Goal: Transaction & Acquisition: Purchase product/service

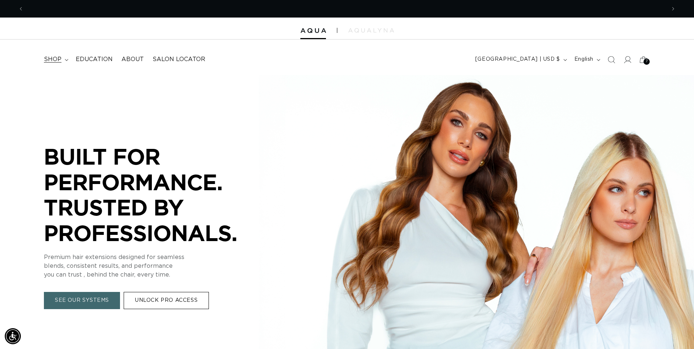
scroll to position [0, 642]
click at [54, 61] on span "shop" at bounding box center [53, 60] width 18 height 8
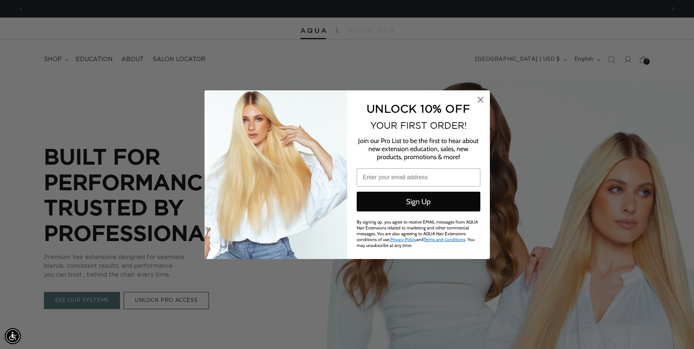
scroll to position [0, 1285]
click at [481, 100] on icon "Close dialog" at bounding box center [480, 99] width 5 height 5
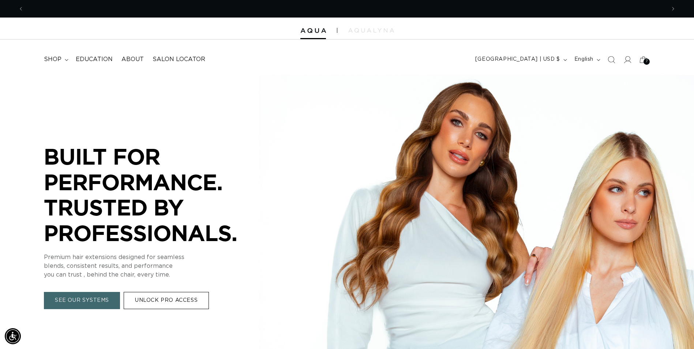
scroll to position [0, 0]
click at [65, 59] on icon at bounding box center [67, 60] width 4 height 2
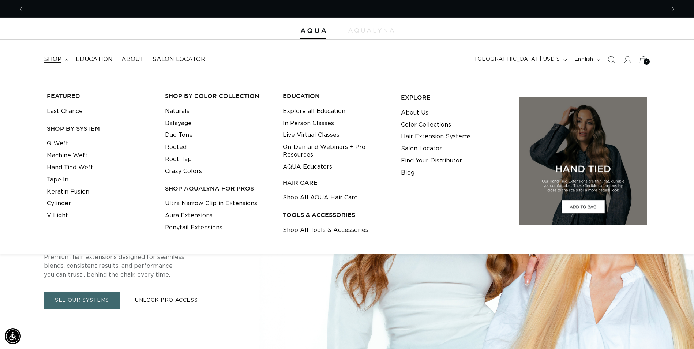
scroll to position [0, 642]
click at [55, 143] on link "Q Weft" at bounding box center [58, 144] width 22 height 12
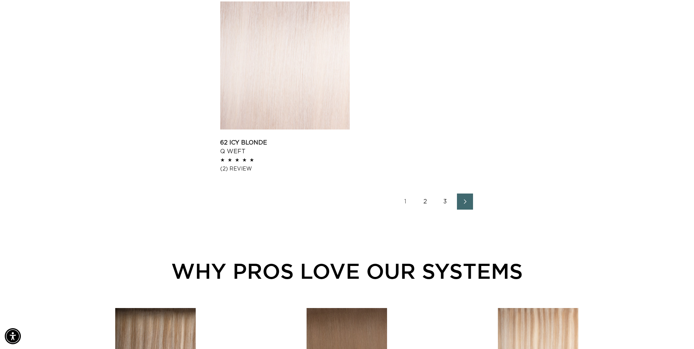
scroll to position [1171, 0]
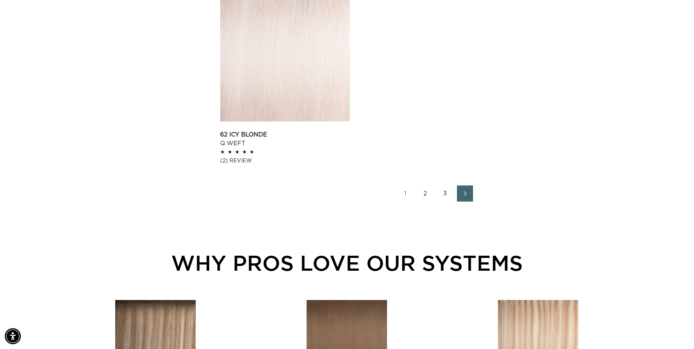
click at [460, 189] on link "Next page" at bounding box center [465, 194] width 16 height 16
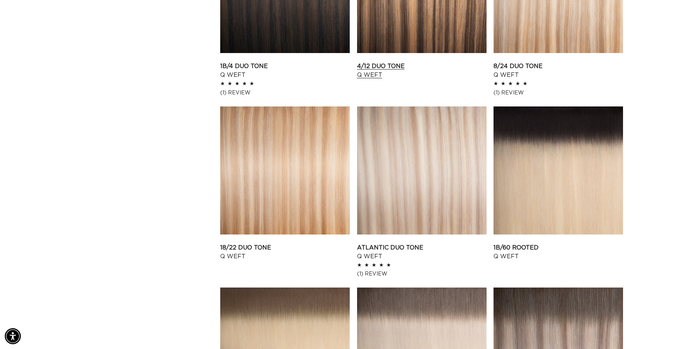
scroll to position [0, 642]
click at [391, 243] on link "Atlantic Duo Tone Q Weft" at bounding box center [422, 252] width 130 height 18
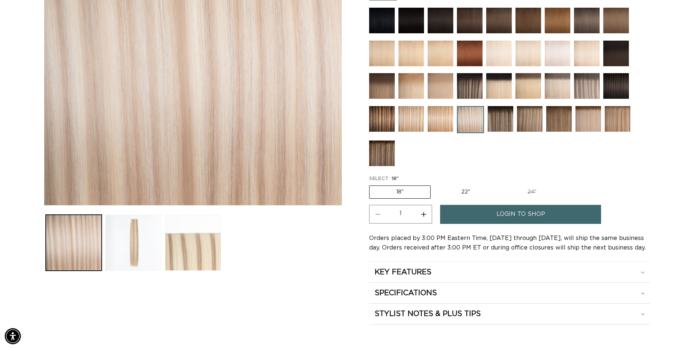
scroll to position [0, 1285]
click at [463, 193] on label "22" Variant sold out or unavailable" at bounding box center [466, 192] width 62 height 12
click at [435, 184] on input "22" Variant sold out or unavailable" at bounding box center [434, 184] width 0 height 0
radio input "true"
click at [485, 218] on link "login to shop" at bounding box center [520, 214] width 161 height 19
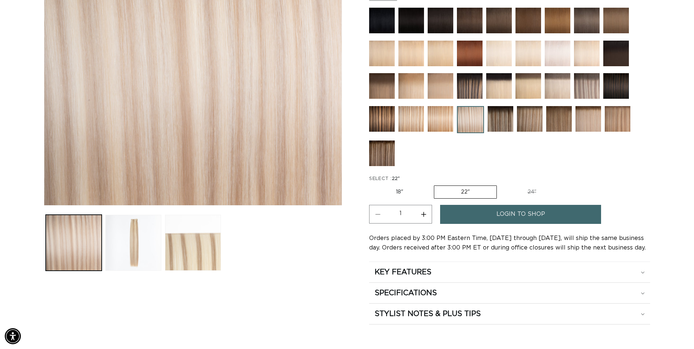
scroll to position [0, 0]
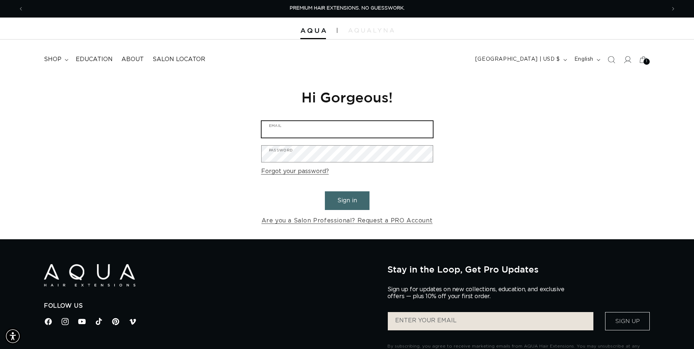
type input "[PERSON_NAME][EMAIL_ADDRESS][DOMAIN_NAME]"
click at [344, 204] on button "Sign in" at bounding box center [347, 200] width 45 height 19
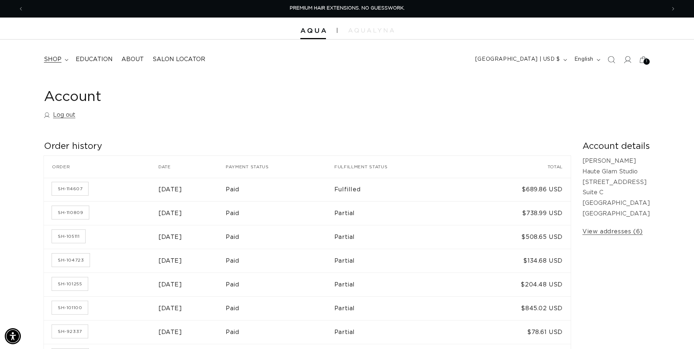
click at [56, 57] on span "shop" at bounding box center [53, 60] width 18 height 8
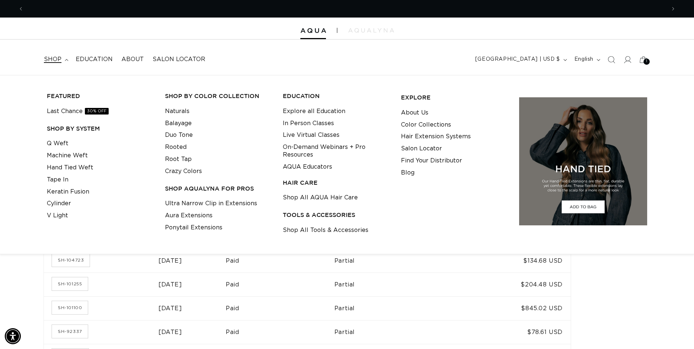
scroll to position [0, 642]
click at [58, 143] on link "Q Weft" at bounding box center [58, 144] width 22 height 12
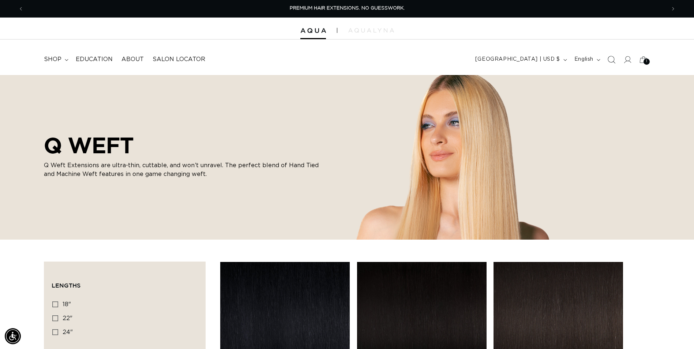
click at [611, 61] on icon "Search" at bounding box center [612, 60] width 8 height 8
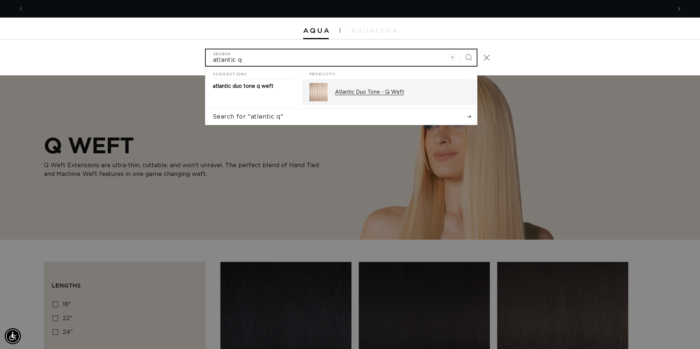
scroll to position [0, 1296]
type input "atlantic q"
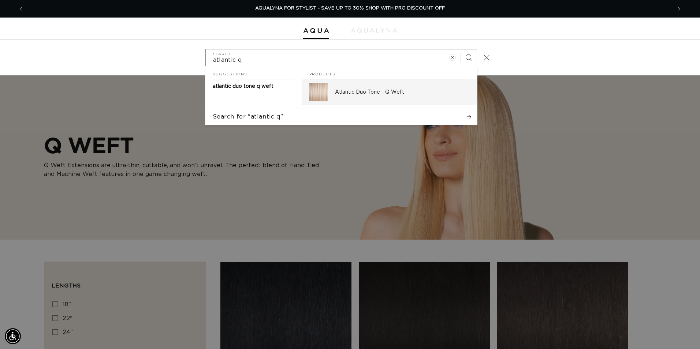
click at [359, 95] on p "Atlantic Duo Tone - Q Weft" at bounding box center [402, 92] width 135 height 7
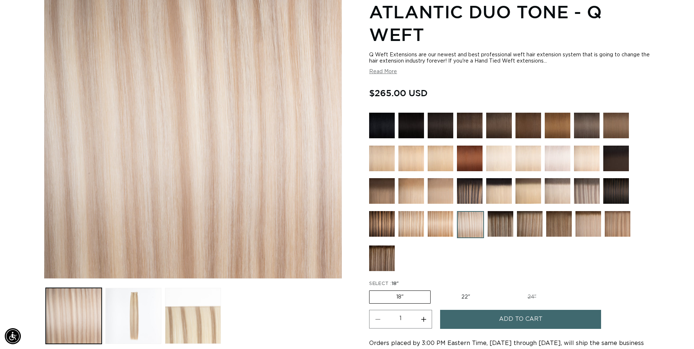
scroll to position [0, 642]
click at [457, 295] on label "22" Variant sold out or unavailable" at bounding box center [466, 297] width 62 height 12
click at [435, 290] on input "22" Variant sold out or unavailable" at bounding box center [434, 289] width 0 height 0
radio input "true"
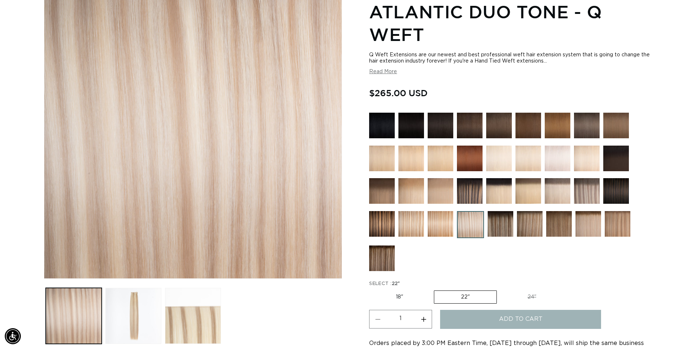
scroll to position [0, 1285]
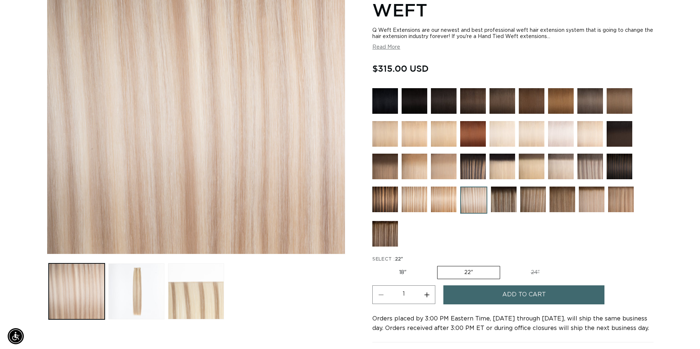
scroll to position [183, 0]
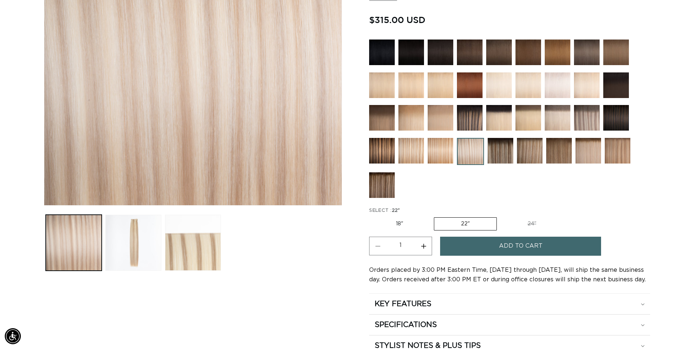
click at [522, 247] on span "Add to cart" at bounding box center [521, 246] width 44 height 19
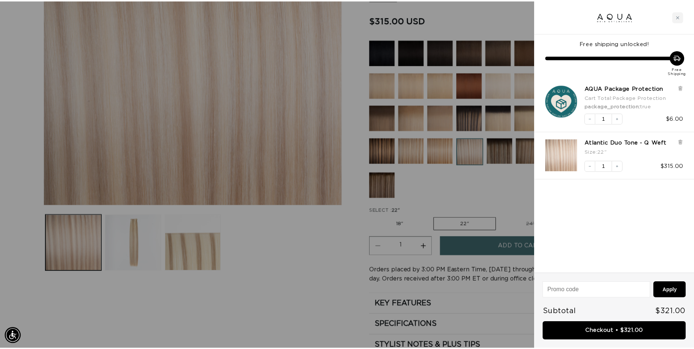
scroll to position [0, 648]
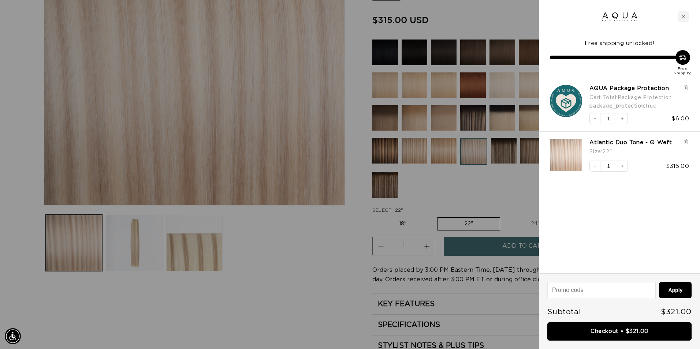
click at [399, 224] on div at bounding box center [350, 174] width 700 height 349
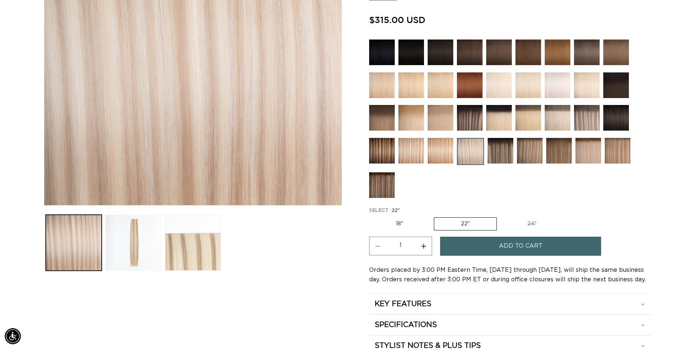
click at [402, 224] on label "18" Variant sold out or unavailable" at bounding box center [399, 224] width 61 height 12
click at [372, 216] on input "18" Variant sold out or unavailable" at bounding box center [371, 216] width 0 height 0
radio input "true"
click at [524, 251] on span "Add to cart" at bounding box center [521, 246] width 44 height 19
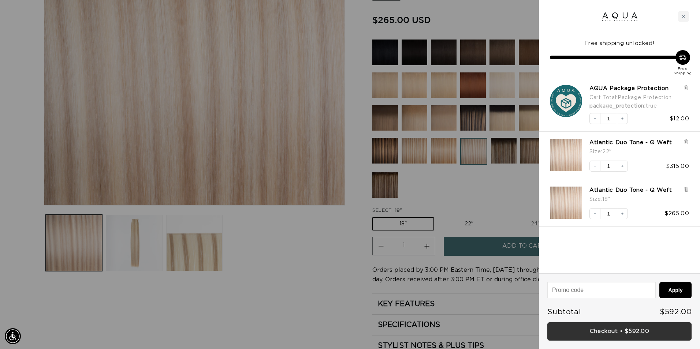
scroll to position [0, 648]
click at [607, 330] on link "Checkout • $592.00" at bounding box center [619, 331] width 144 height 19
